Goal: Task Accomplishment & Management: Use online tool/utility

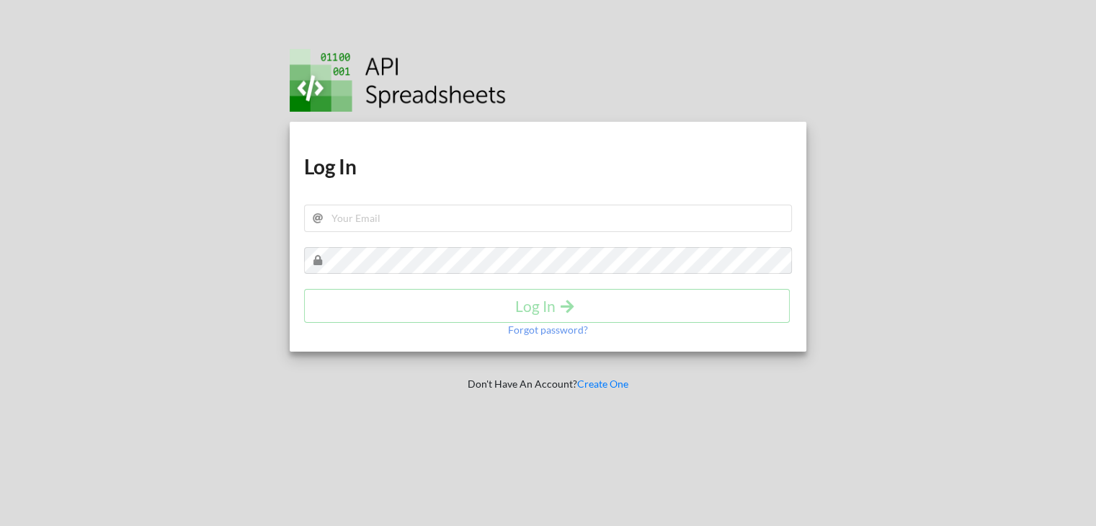
click at [453, 168] on h1 "Log In" at bounding box center [548, 166] width 489 height 26
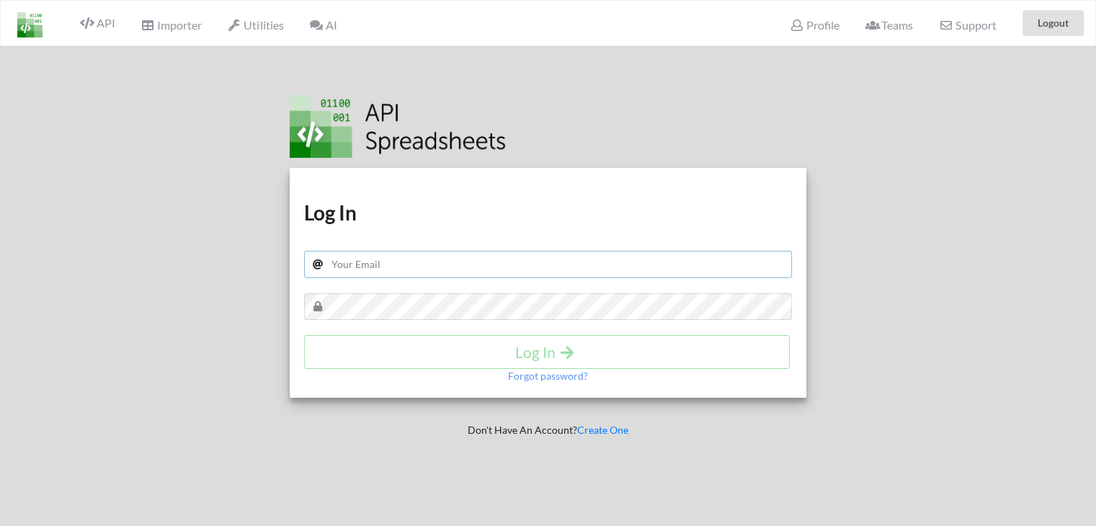
click at [365, 262] on input "text" at bounding box center [548, 264] width 489 height 27
type input "sandy.panchal619@gmail.com"
click at [469, 354] on h4 "Log In" at bounding box center [546, 352] width 455 height 18
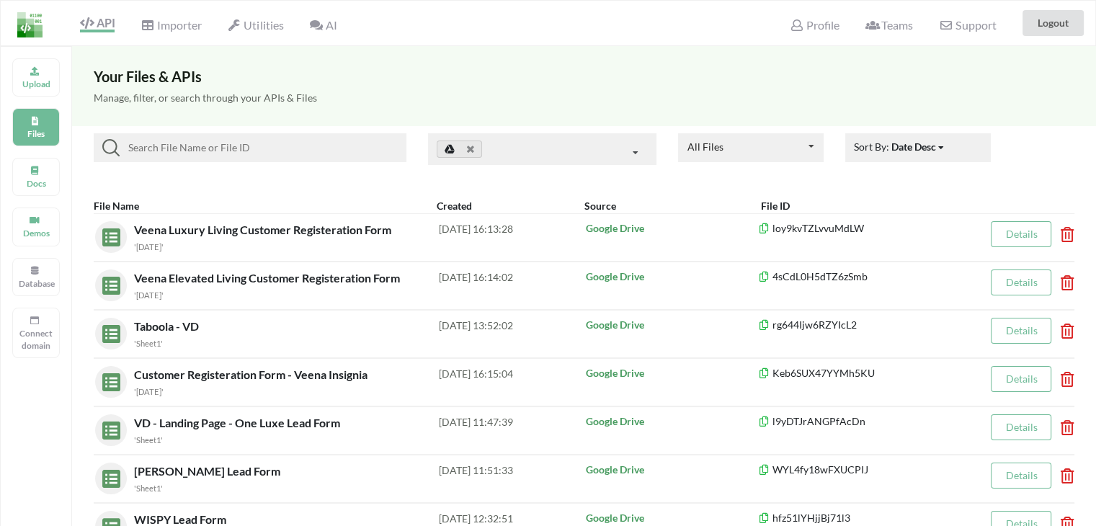
click at [268, 94] on h5 "Manage, filter, or search through your APIs & Files" at bounding box center [584, 98] width 981 height 12
click at [268, 95] on h5 "Manage, filter, or search through your APIs & Files" at bounding box center [584, 98] width 981 height 12
click at [106, 74] on h3 "Your Files & APIs" at bounding box center [584, 76] width 981 height 17
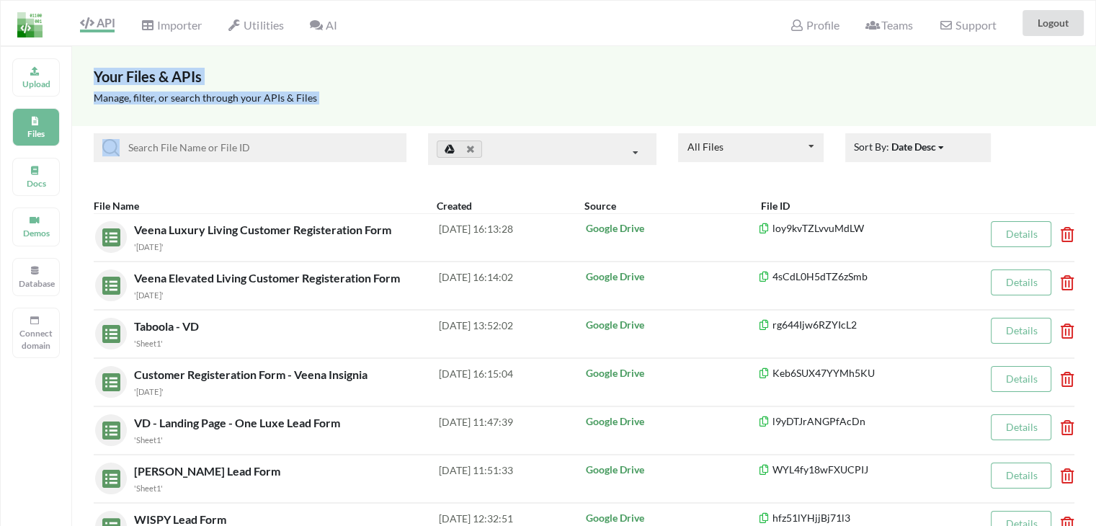
drag, startPoint x: 106, startPoint y: 74, endPoint x: 346, endPoint y: 107, distance: 242.1
click at [346, 107] on div "Your Files & APIs Manage, filter, or search through your APIs & Files" at bounding box center [584, 86] width 1024 height 80
click at [355, 107] on div "Manage, filter, or search through your APIs & Files" at bounding box center [584, 105] width 1024 height 41
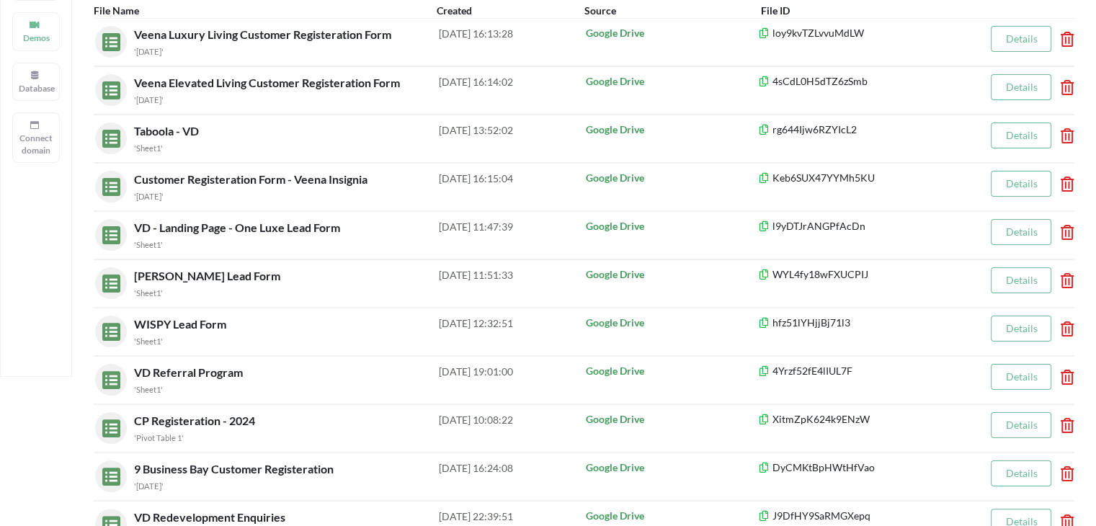
scroll to position [198, 0]
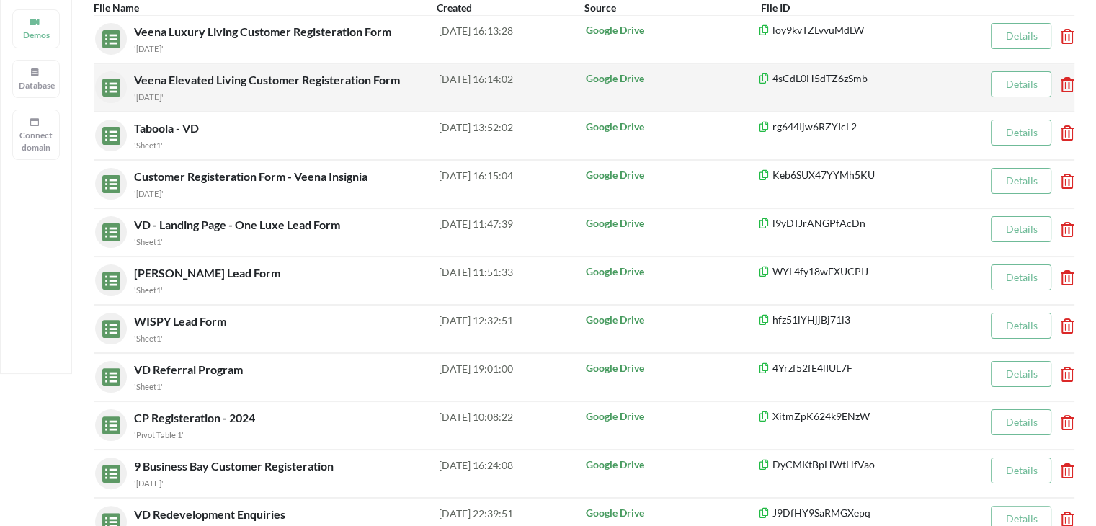
click at [243, 78] on span "Veena Elevated Living Customer Registeration Form" at bounding box center [268, 80] width 269 height 14
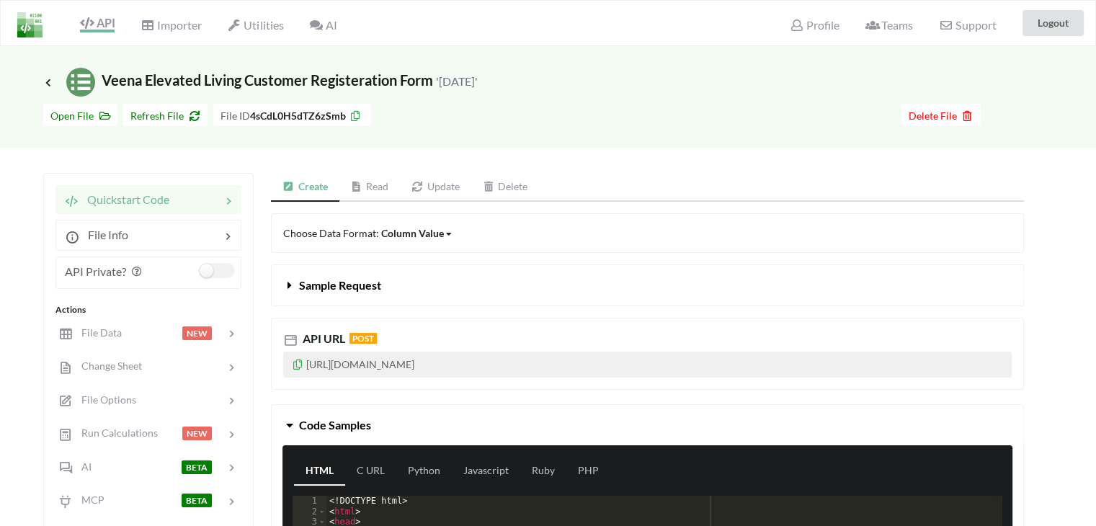
click at [375, 86] on span "Icon Link Veena Elevated Living Customer Registeration Form '[DATE]'" at bounding box center [260, 79] width 434 height 17
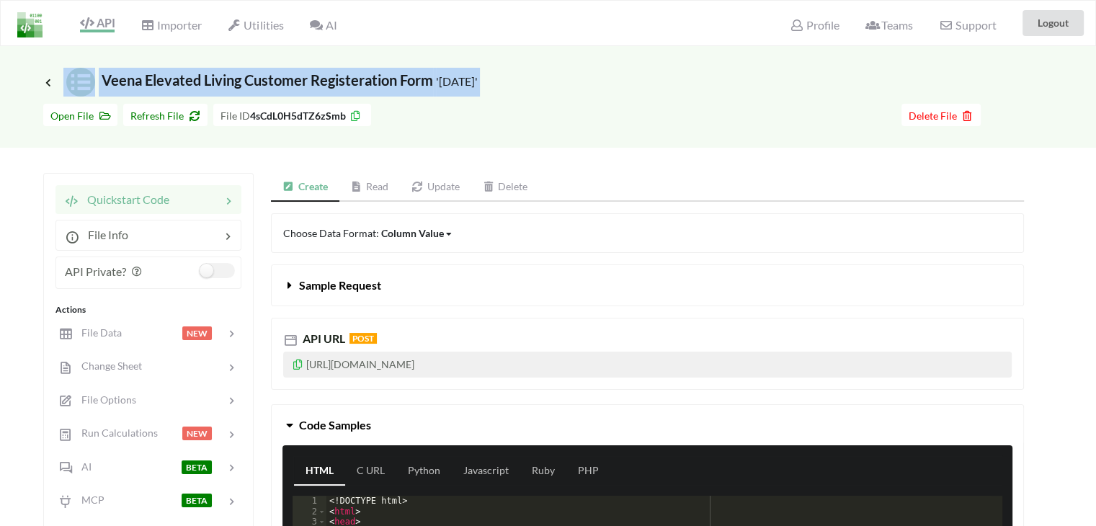
click at [375, 86] on span "Icon Link Veena Elevated Living Customer Registeration Form '[DATE]'" at bounding box center [260, 79] width 434 height 17
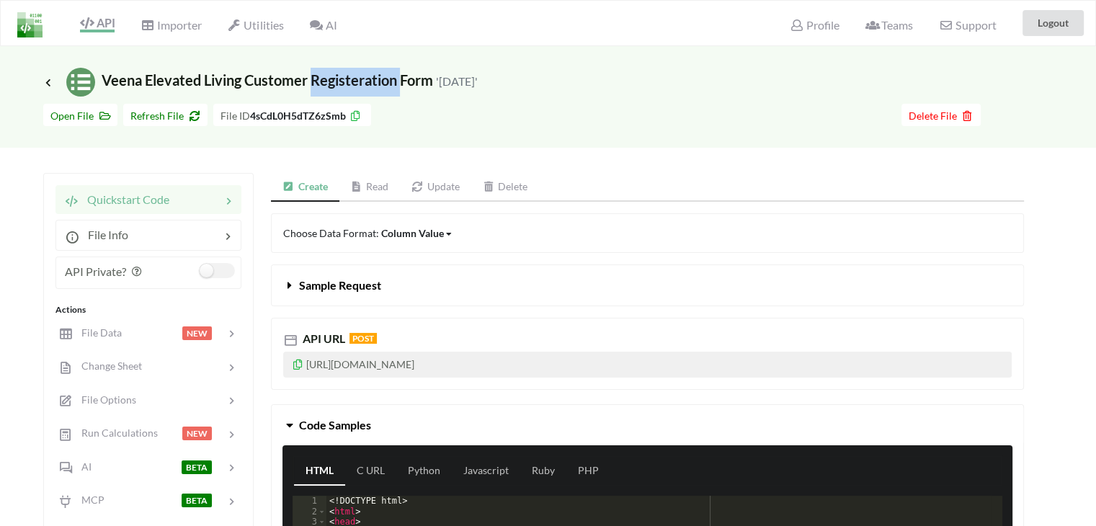
click at [375, 86] on span "Icon Link Veena Elevated Living Customer Registeration Form '[DATE]'" at bounding box center [260, 79] width 434 height 17
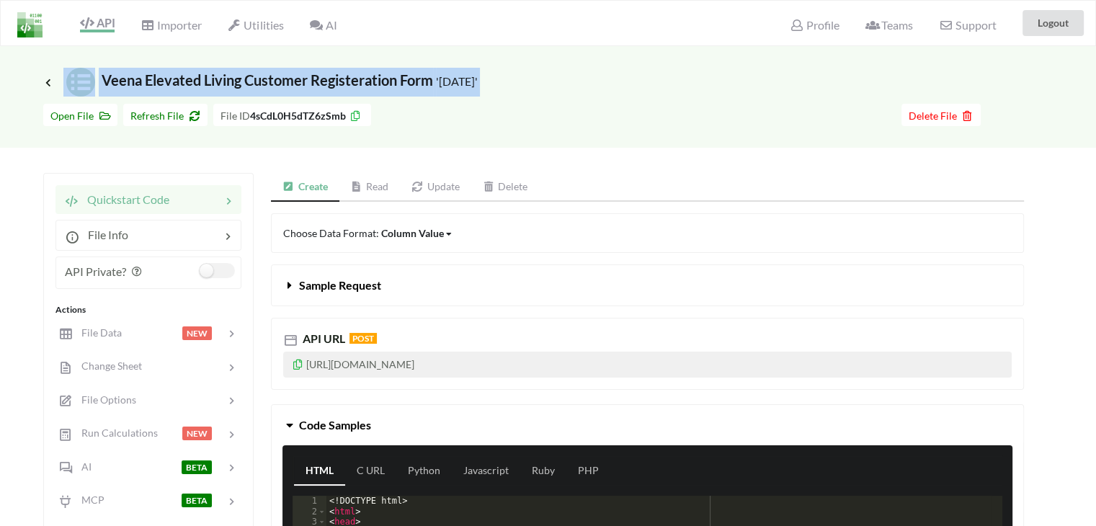
click at [375, 86] on span "Icon Link Veena Elevated Living Customer Registeration Form '[DATE]'" at bounding box center [260, 79] width 434 height 17
click at [574, 83] on div "Icon Link Veena Elevated Living Customer Registeration Form '[DATE]'" at bounding box center [547, 82] width 1009 height 29
drag, startPoint x: 598, startPoint y: 71, endPoint x: 104, endPoint y: 69, distance: 494.3
click at [104, 69] on div "Icon Link Veena Elevated Living Customer Registeration Form '[DATE]'" at bounding box center [547, 82] width 1009 height 29
click at [107, 79] on span "Icon Link Veena Elevated Living Customer Registeration Form '[DATE]'" at bounding box center [260, 79] width 434 height 17
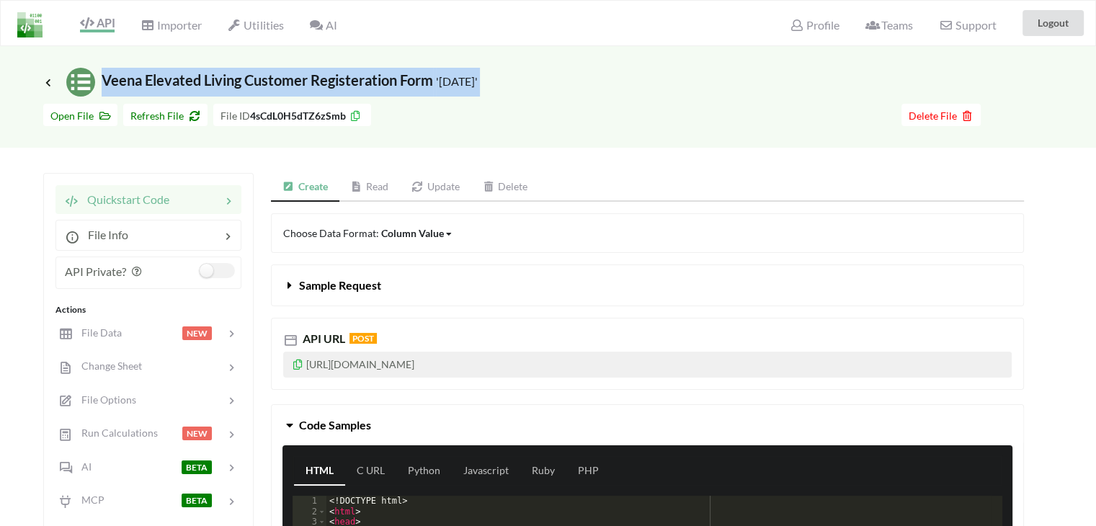
drag, startPoint x: 107, startPoint y: 79, endPoint x: 546, endPoint y: 81, distance: 439.5
click at [546, 81] on div "Icon Link Veena Elevated Living Customer Registeration Form '[DATE]'" at bounding box center [547, 82] width 1009 height 29
click at [560, 86] on div "Icon Link Veena Elevated Living Customer Registeration Form '[DATE]'" at bounding box center [547, 82] width 1009 height 29
drag, startPoint x: 594, startPoint y: 76, endPoint x: 100, endPoint y: 77, distance: 494.3
click at [100, 77] on div "Icon Link Veena Elevated Living Customer Registeration Form '[DATE]'" at bounding box center [547, 82] width 1009 height 29
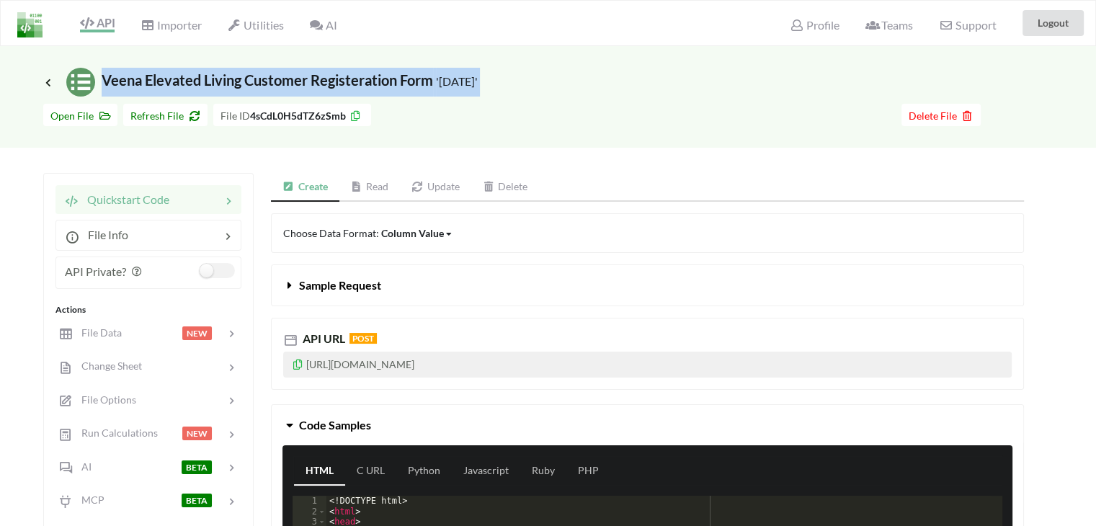
click at [100, 77] on span "Icon Link Veena Elevated Living Customer Registeration Form '[DATE]'" at bounding box center [260, 79] width 434 height 17
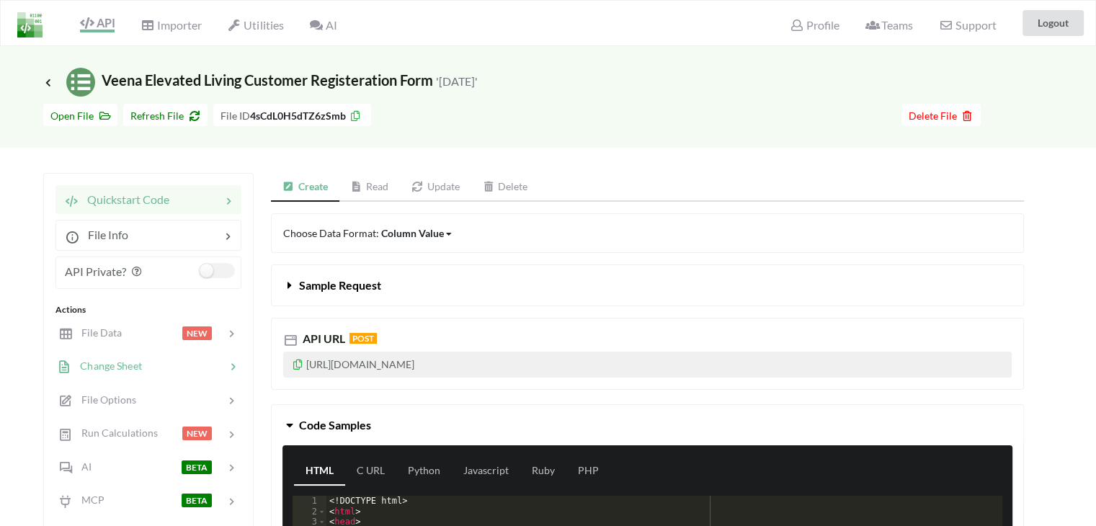
click at [105, 367] on span "Change Sheet" at bounding box center [106, 366] width 71 height 12
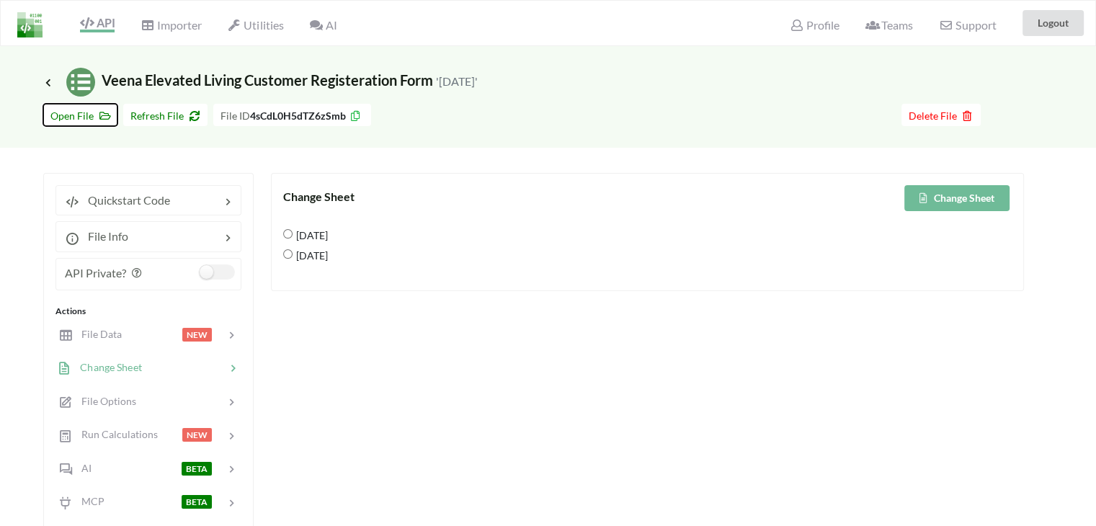
click at [80, 117] on span "Open File" at bounding box center [80, 116] width 60 height 12
click at [46, 79] on icon at bounding box center [48, 82] width 13 height 12
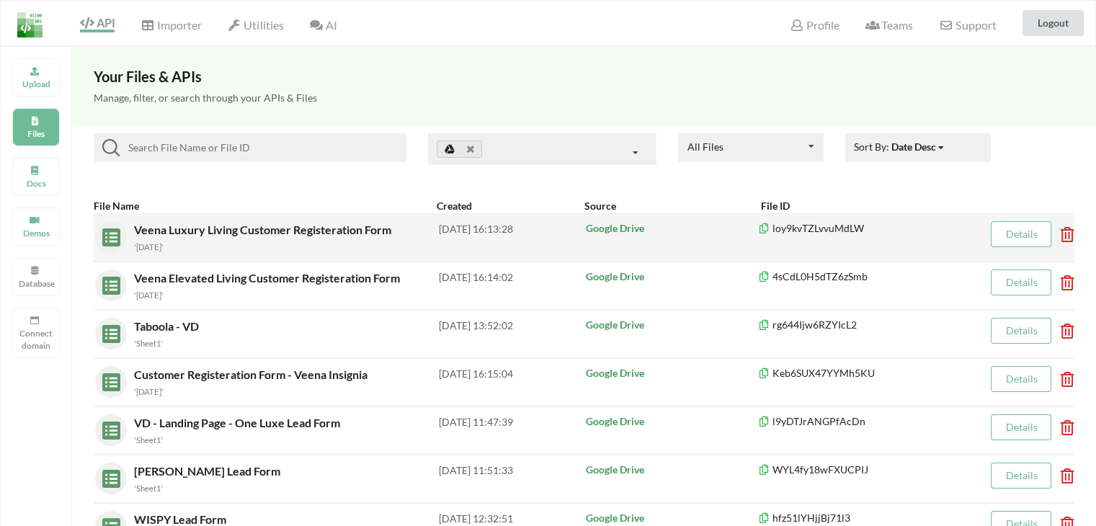
click at [192, 225] on span "Veena Luxury Living Customer Registeration Form" at bounding box center [264, 230] width 260 height 14
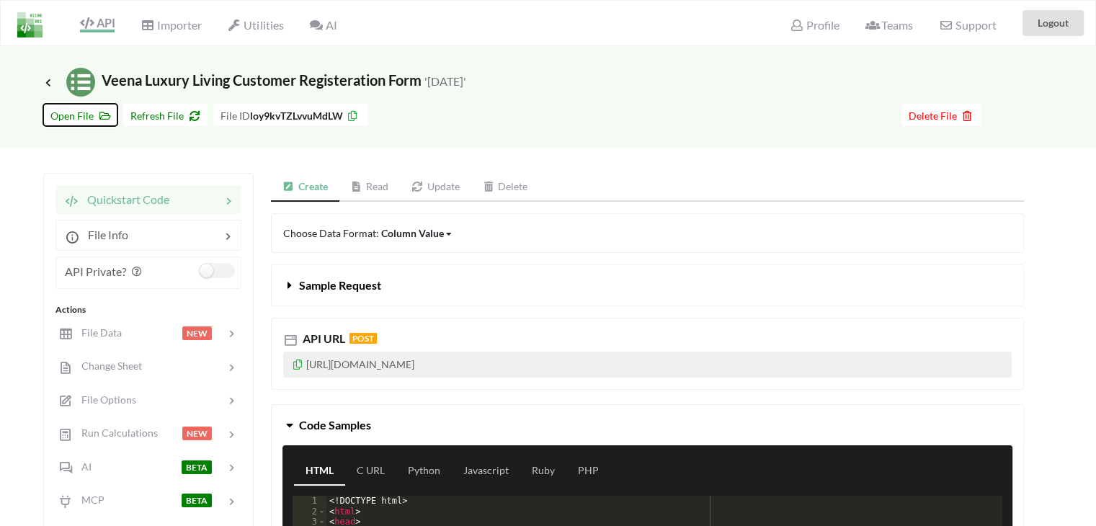
click at [75, 110] on span "Open File" at bounding box center [80, 116] width 60 height 12
click at [42, 84] on div "Icon Link Veena Luxury Living Customer Registeration Form '[DATE]'" at bounding box center [548, 71] width 1096 height 50
click at [47, 80] on icon at bounding box center [48, 82] width 13 height 12
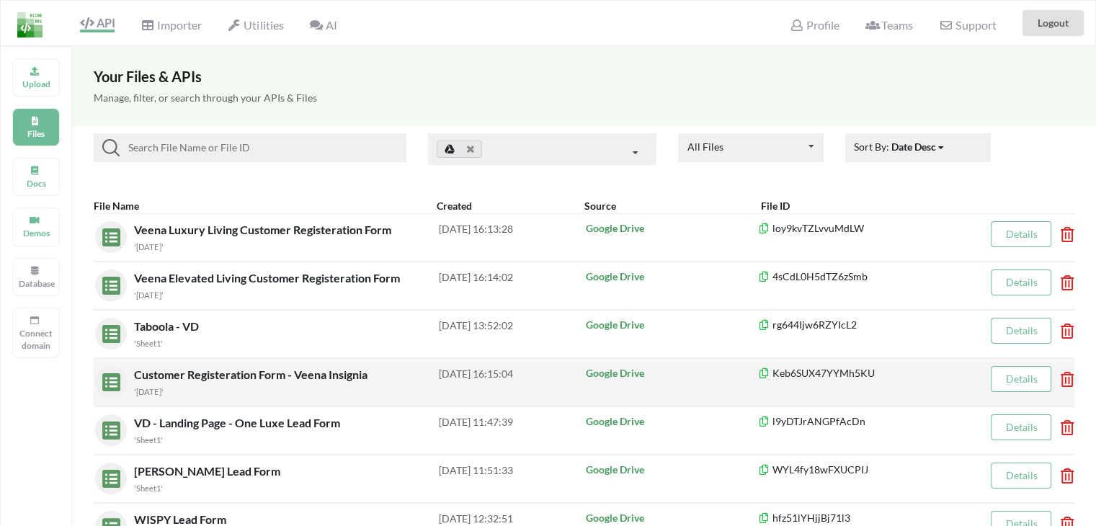
click at [249, 379] on span "Customer Registeration Form - Veena Insignia" at bounding box center [252, 374] width 236 height 14
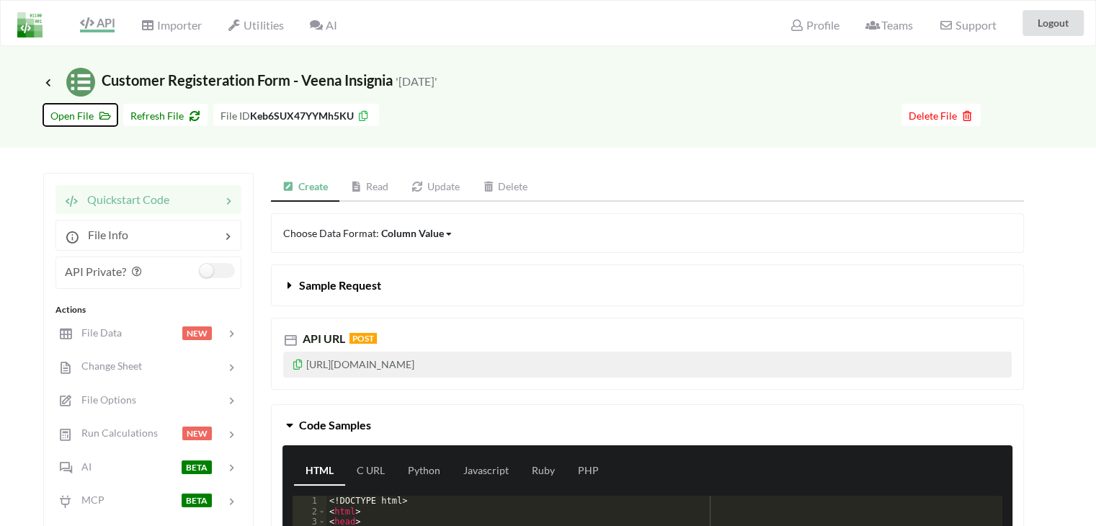
click at [101, 116] on icon at bounding box center [102, 114] width 12 height 10
